Goal: Task Accomplishment & Management: Manage account settings

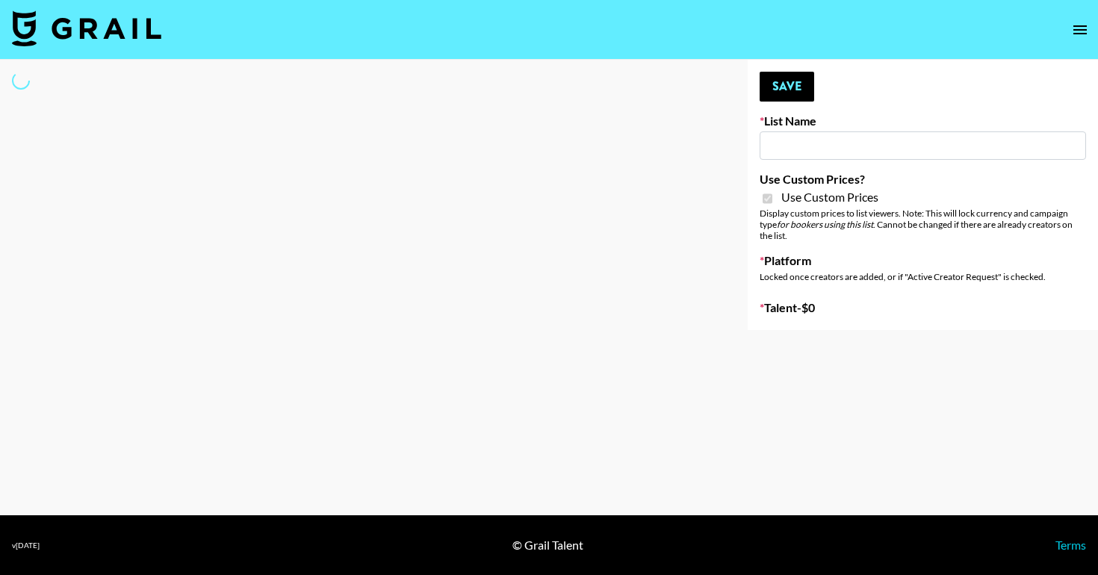
type input "ssssfdd"
checkbox input "true"
select select "Brand"
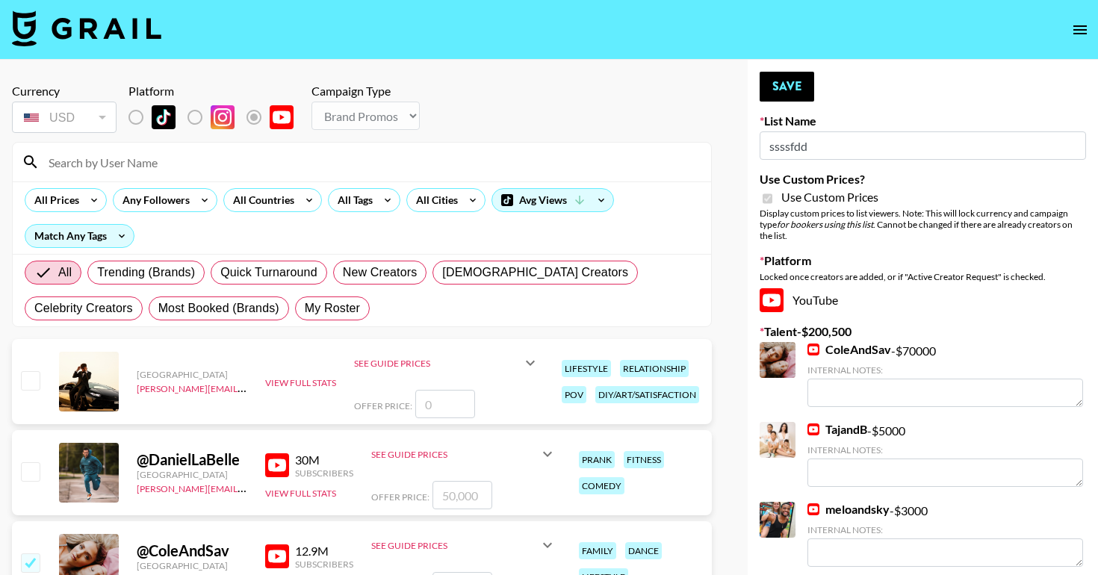
click at [200, 157] on input at bounding box center [371, 162] width 662 height 24
type input "a"
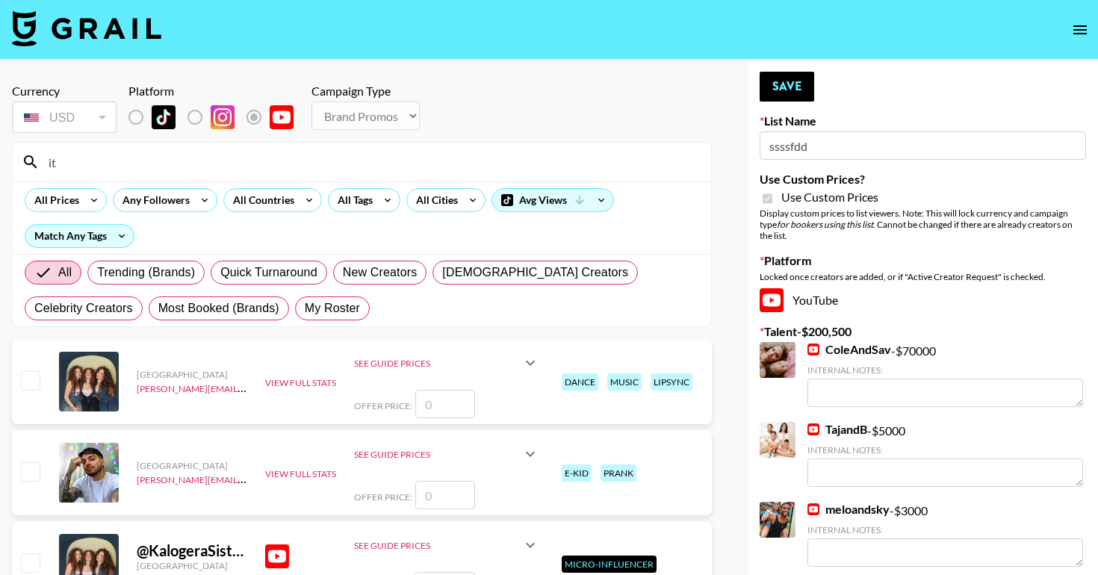
type input "its.ashley"
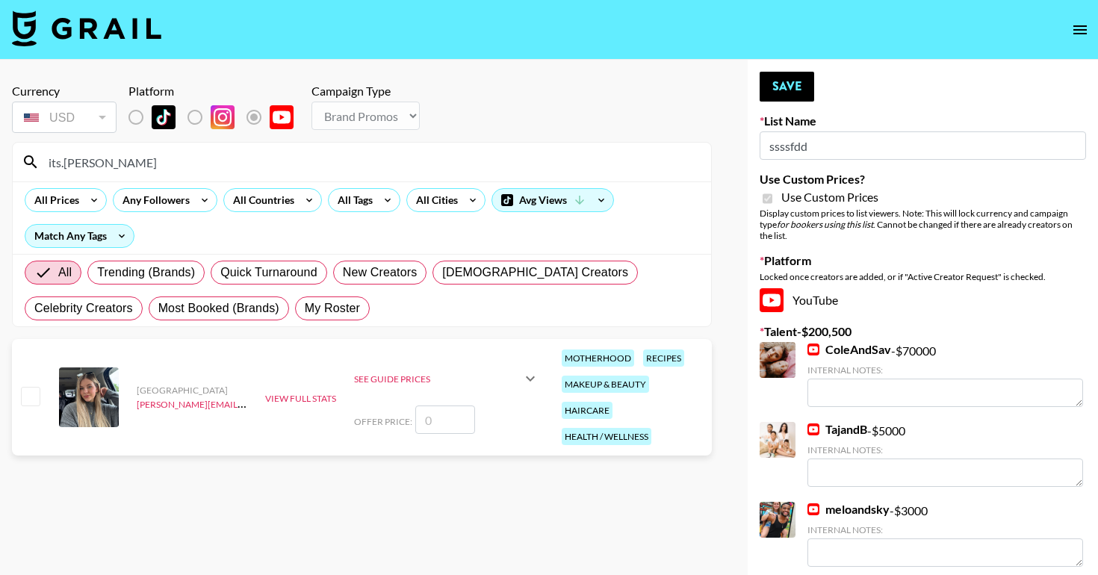
click at [429, 418] on input "number" at bounding box center [445, 420] width 60 height 28
checkbox input "true"
type input "1500"
click at [407, 379] on div "See Guide Prices" at bounding box center [437, 378] width 167 height 11
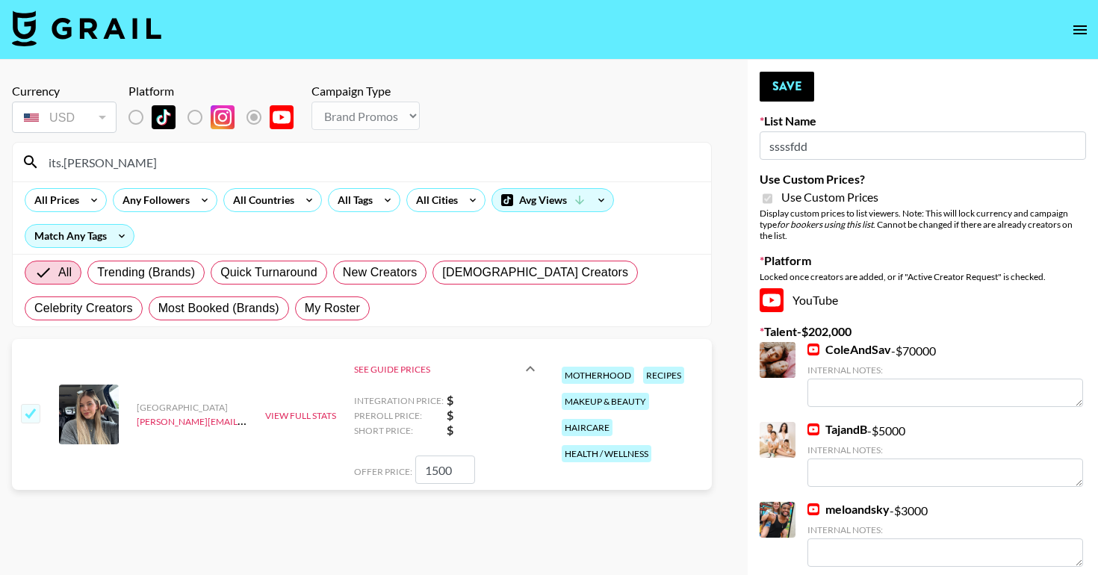
click at [532, 367] on icon at bounding box center [530, 368] width 9 height 5
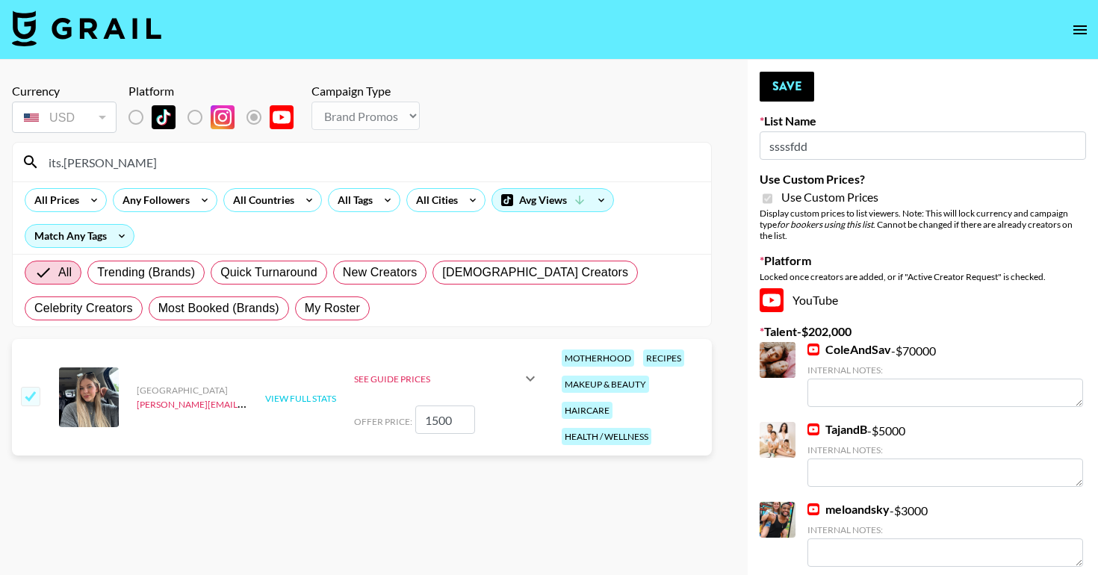
click at [319, 400] on button "View Full Stats" at bounding box center [300, 398] width 71 height 11
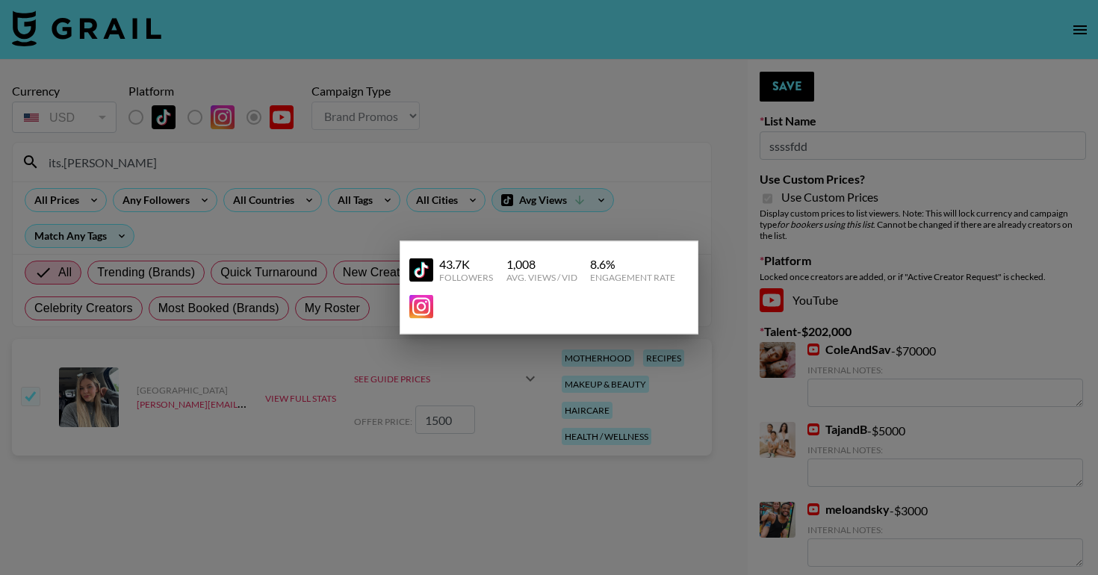
click at [487, 408] on div at bounding box center [549, 287] width 1098 height 575
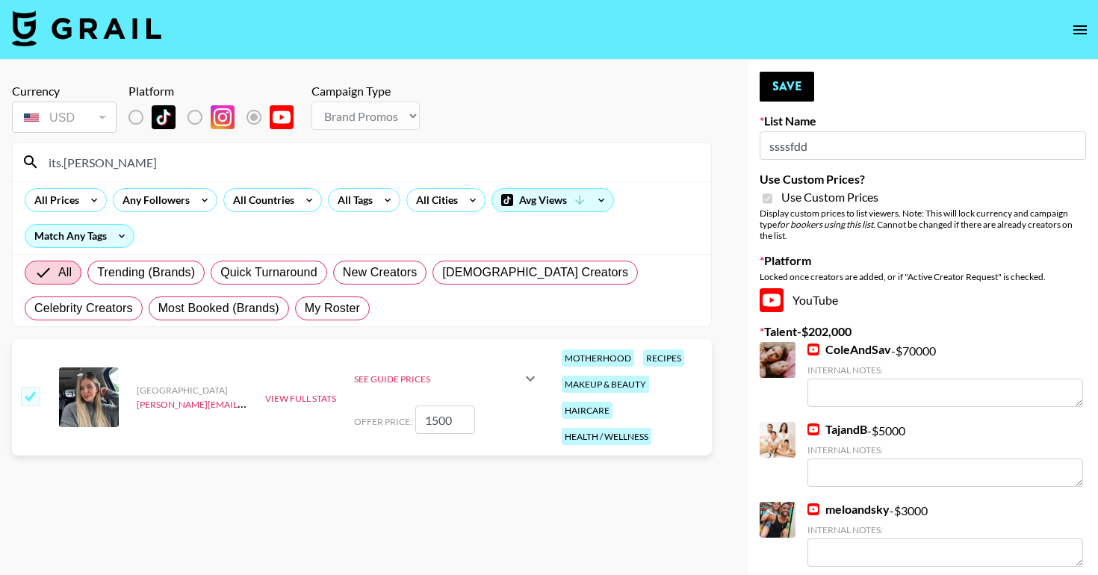
click at [307, 391] on div "View Full Stats" at bounding box center [300, 397] width 71 height 15
click at [308, 395] on button "View Full Stats" at bounding box center [300, 398] width 71 height 11
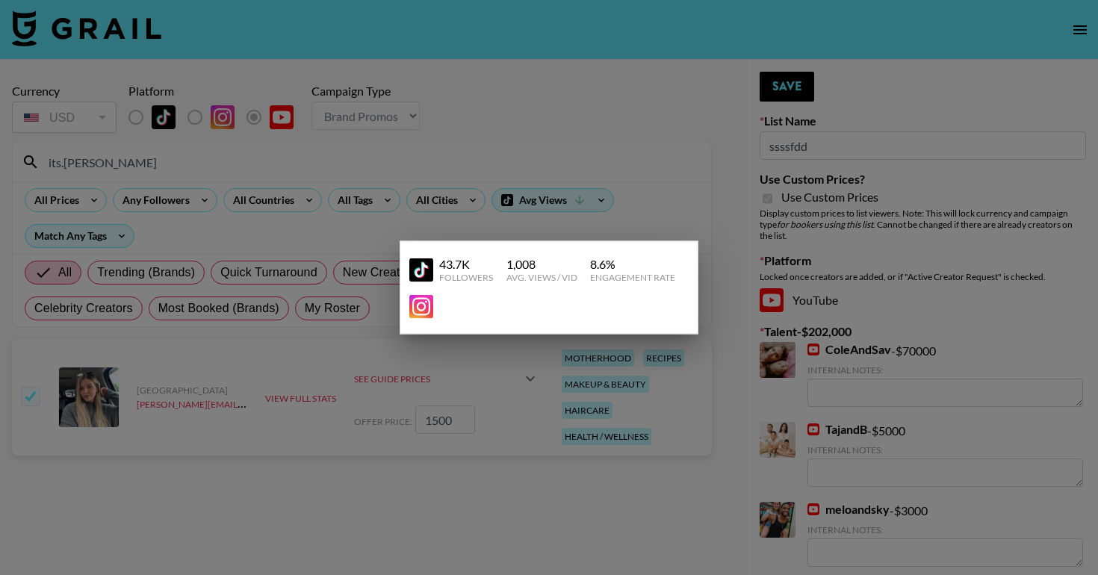
click at [392, 442] on div at bounding box center [549, 287] width 1098 height 575
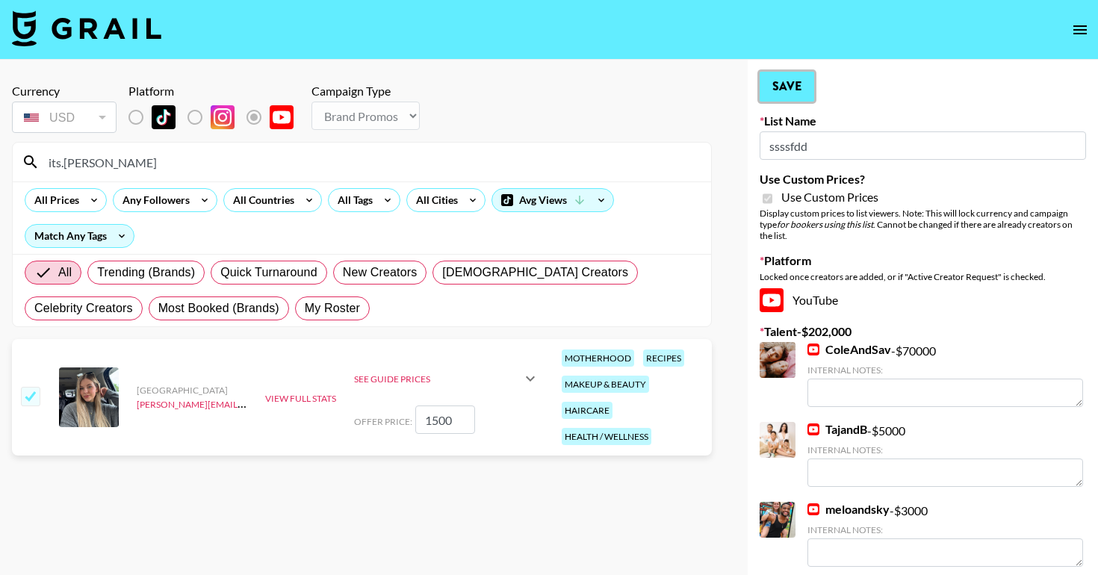
click at [786, 96] on button "Save" at bounding box center [786, 87] width 55 height 30
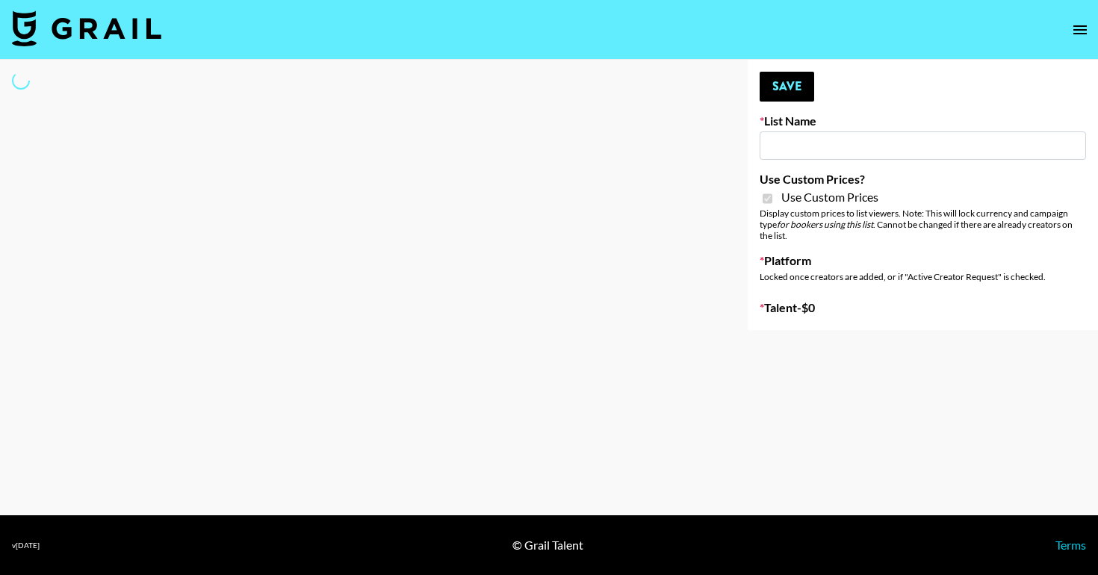
type input "Galaxy Lamps"
checkbox input "true"
select select "Brand"
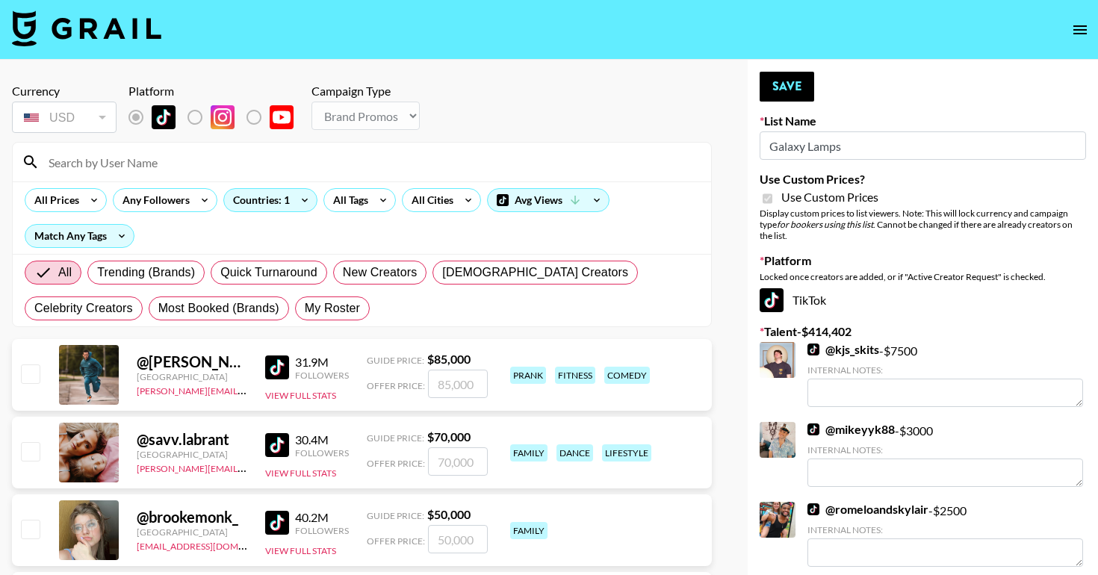
click at [370, 167] on input at bounding box center [371, 162] width 662 height 24
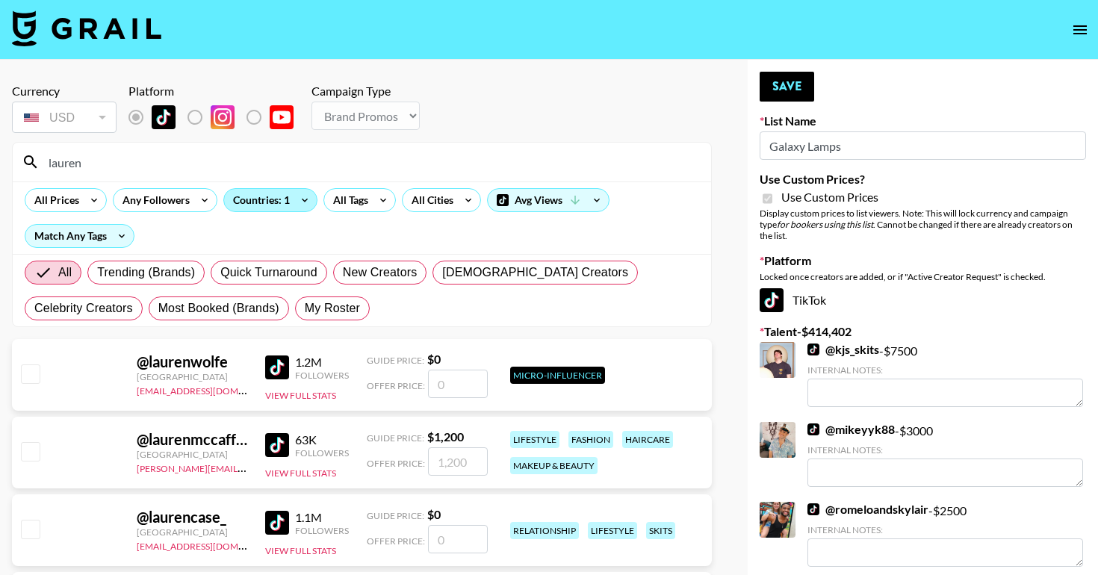
type input "laurenkenzie"
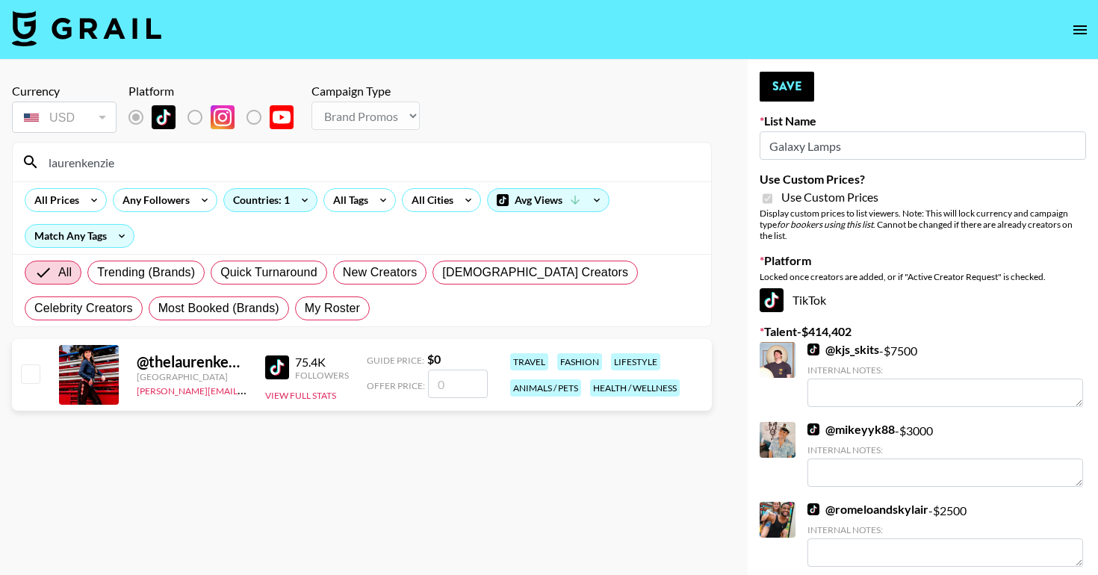
click at [19, 389] on div "@ thelaurenkenzie United States yana.klimko@grail-talent.com 75.4K Followers Vi…" at bounding box center [362, 375] width 700 height 72
click at [24, 379] on input "checkbox" at bounding box center [30, 373] width 18 height 18
click at [289, 394] on button "View Full Stats" at bounding box center [300, 395] width 71 height 11
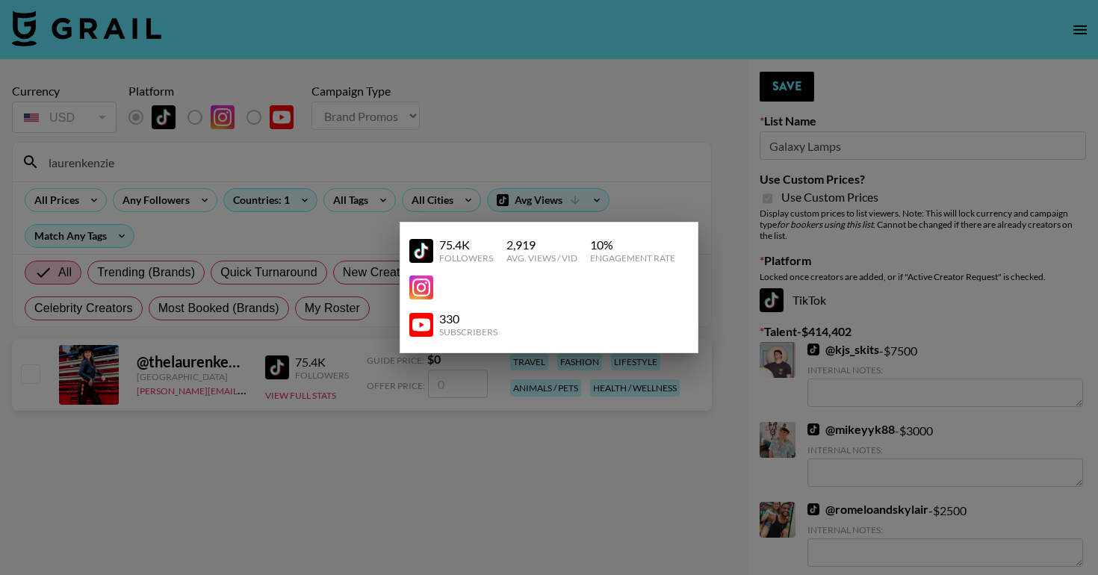
click at [335, 436] on div at bounding box center [549, 287] width 1098 height 575
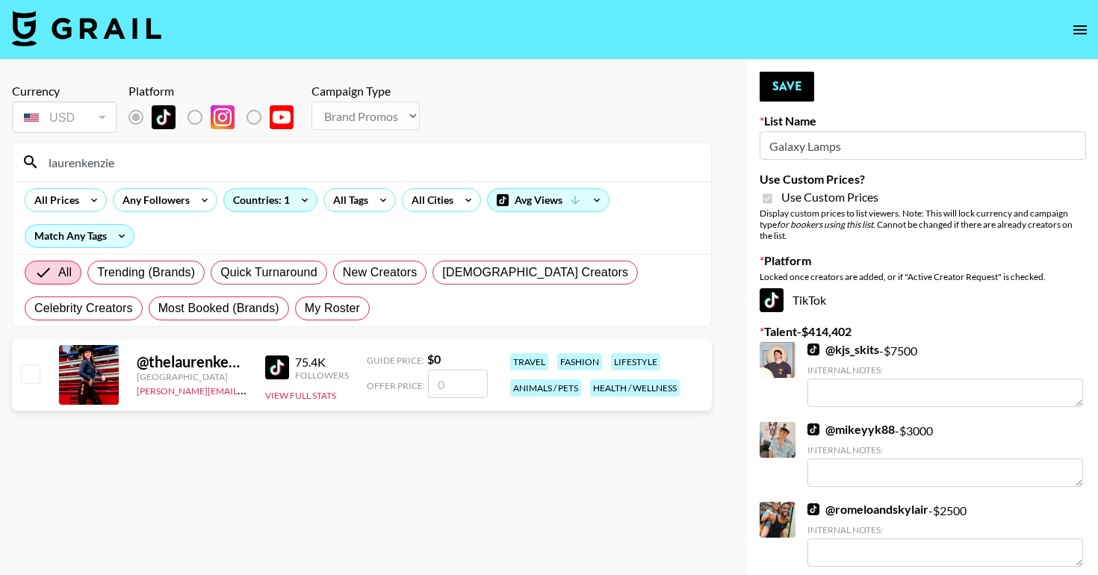
click at [34, 375] on input "checkbox" at bounding box center [30, 373] width 18 height 18
click at [456, 382] on input "number" at bounding box center [458, 384] width 60 height 28
checkbox input "true"
type input "1800"
click at [783, 90] on button "Save" at bounding box center [786, 87] width 55 height 30
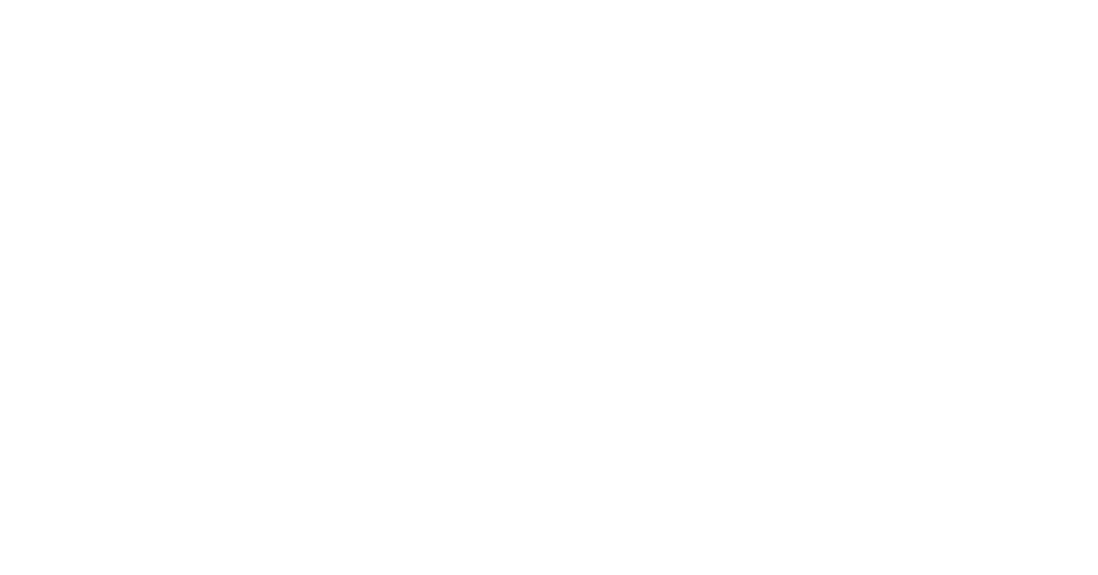
select select "Brand"
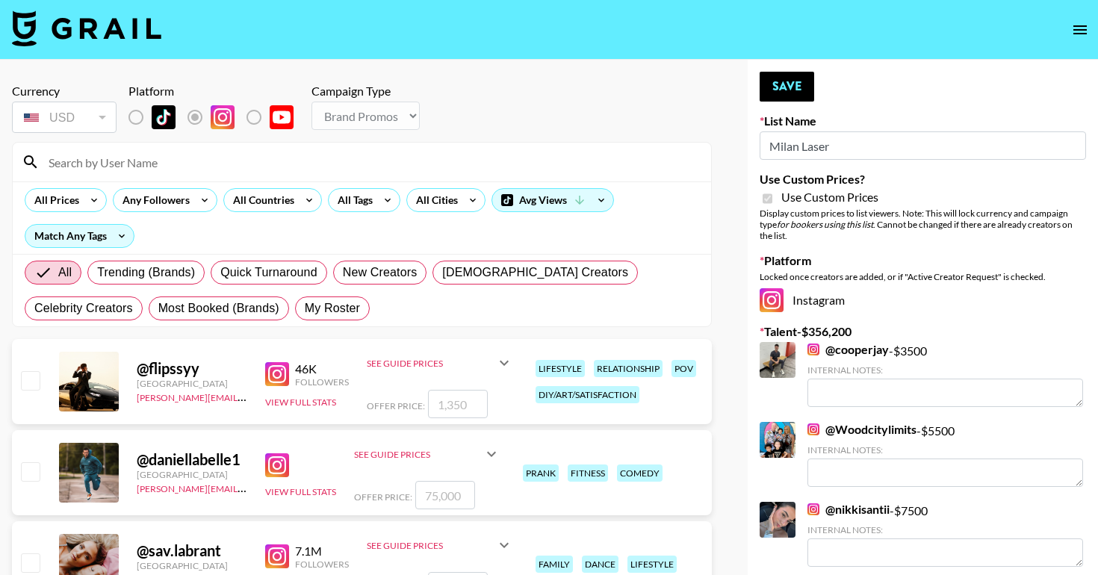
click at [307, 170] on input at bounding box center [371, 162] width 662 height 24
type input "its.ashley"
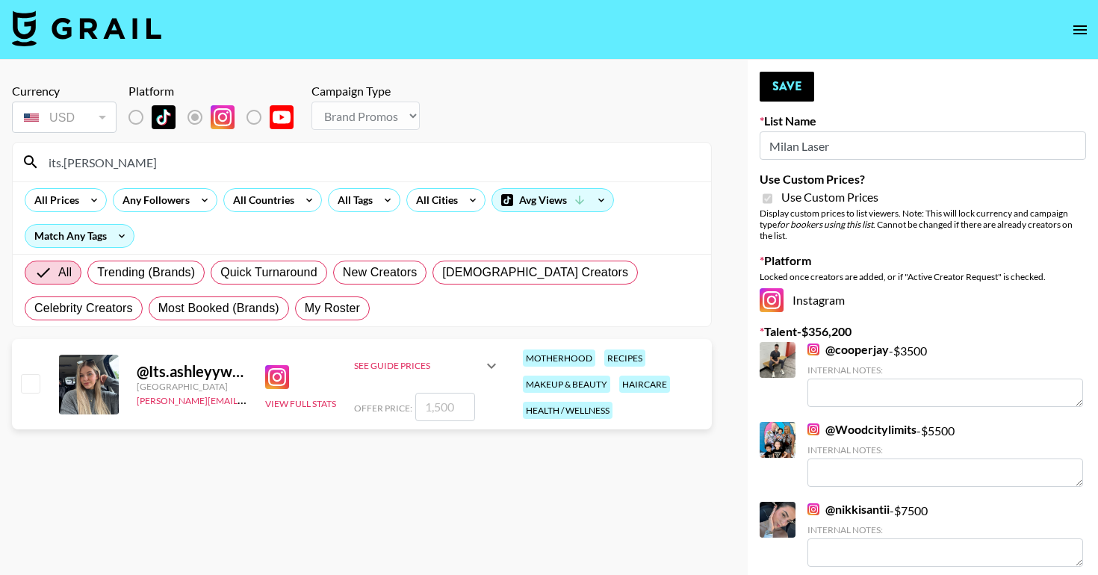
click at [437, 408] on input "number" at bounding box center [445, 407] width 60 height 28
checkbox input "true"
type input "1000"
click at [779, 88] on button "Save" at bounding box center [786, 87] width 55 height 30
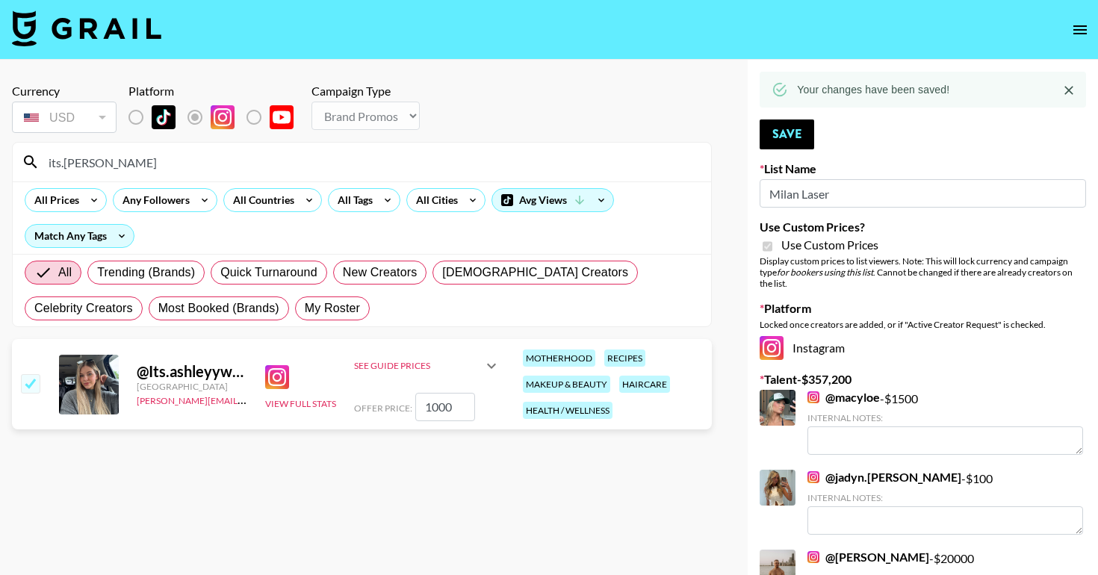
click at [199, 158] on input "its.ashley" at bounding box center [371, 162] width 662 height 24
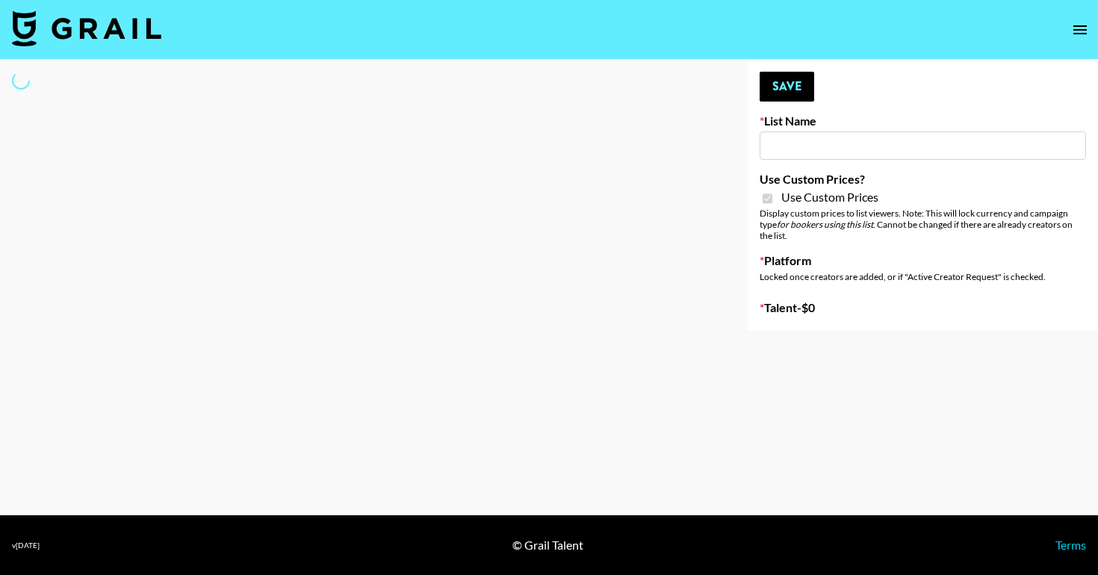
type input "Phoenix Based Creators"
checkbox input "true"
select select "Brand"
type input "Primal Harvest NEW ([DATE])"
checkbox input "true"
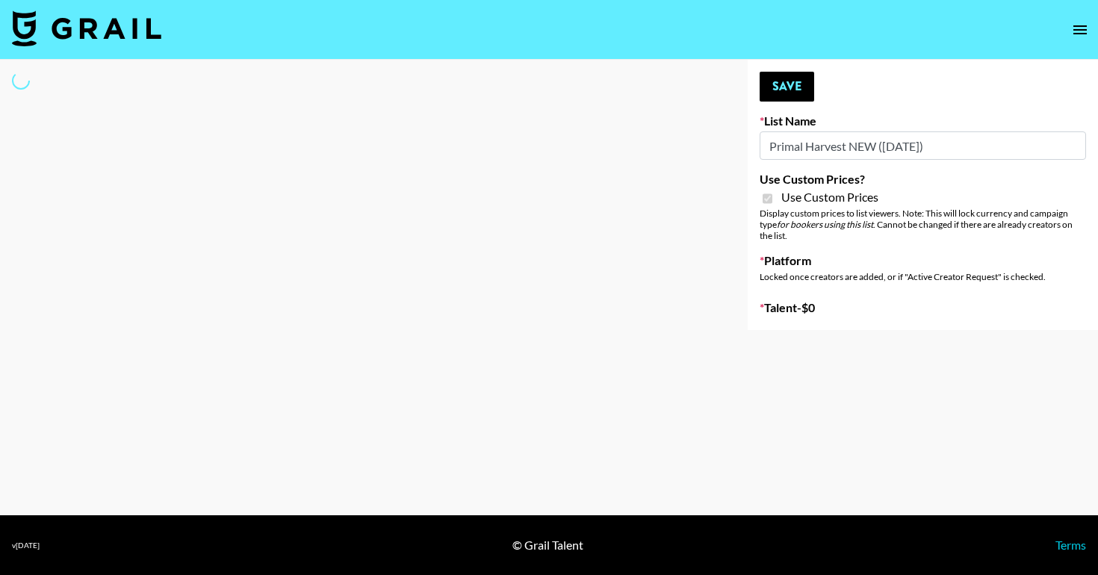
select select "Brand"
